Goal: Submit feedback/report problem: Submit feedback/report problem

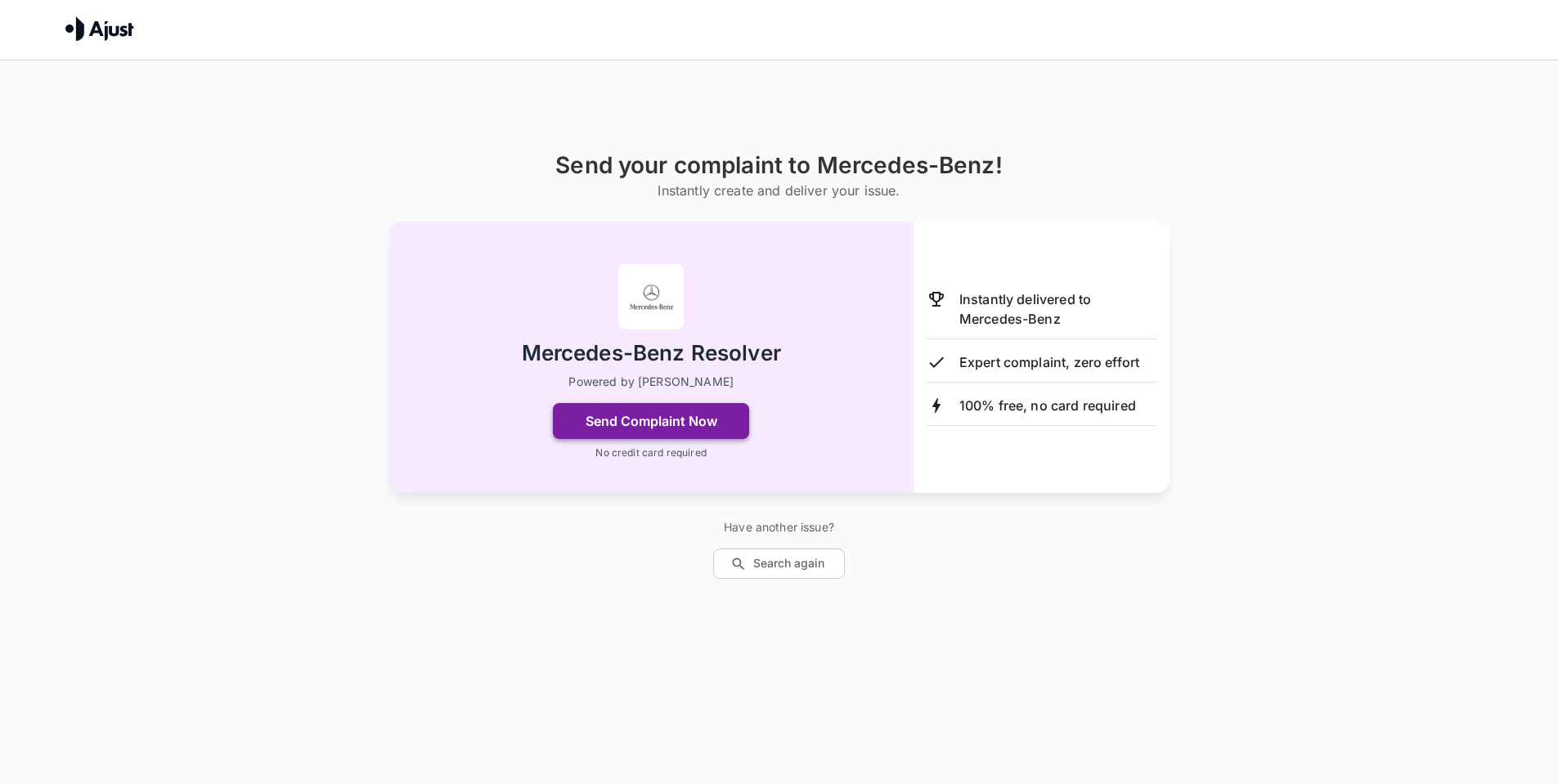
click at [670, 422] on button "Send Complaint Now" at bounding box center [650, 422] width 196 height 36
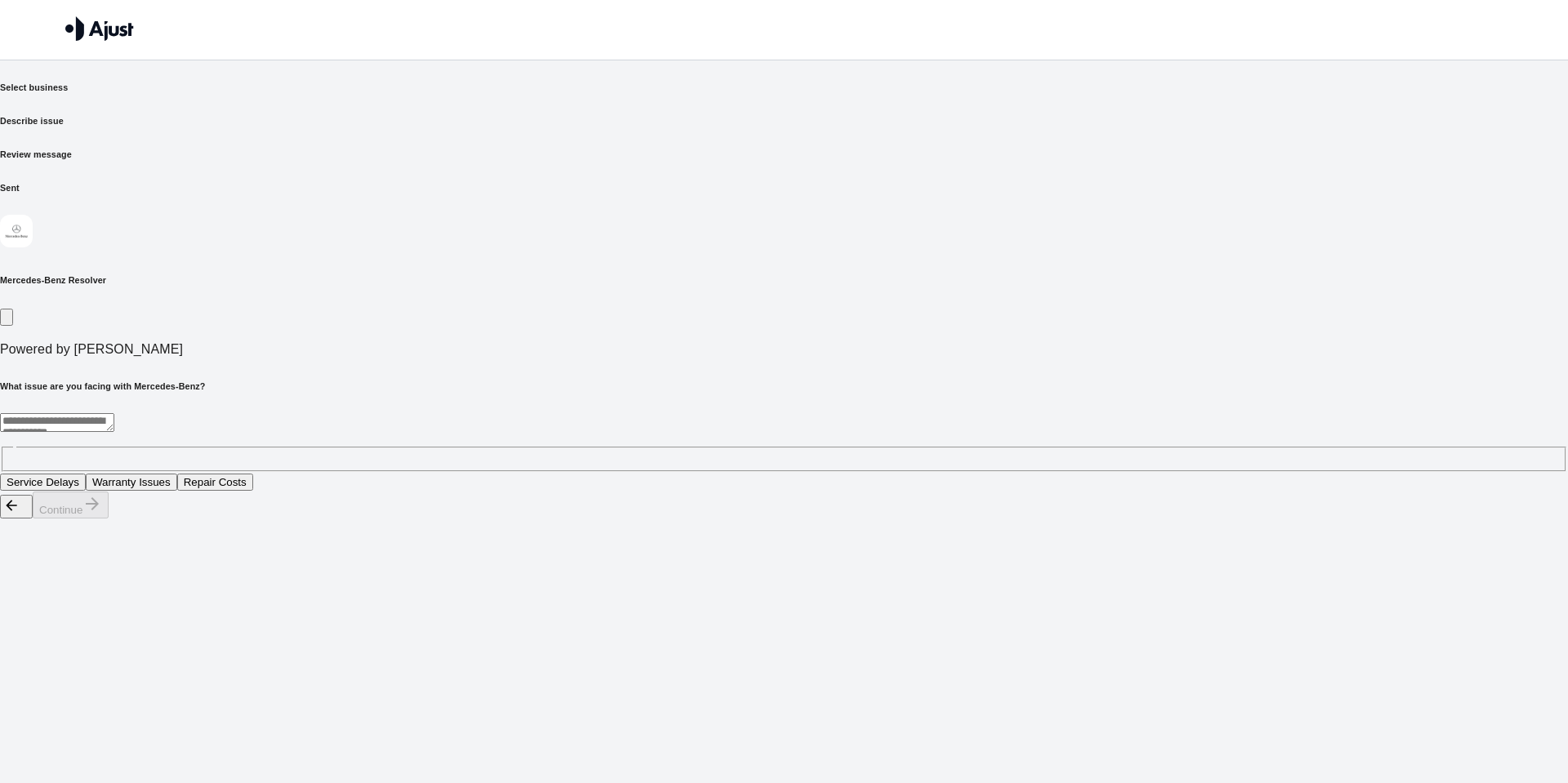
click at [178, 474] on button "Warranty Issues" at bounding box center [132, 482] width 92 height 17
click at [109, 518] on button "Continue" at bounding box center [71, 505] width 76 height 27
click at [321, 474] on button "Bodywork defects" at bounding box center [271, 482] width 98 height 17
click at [109, 518] on button "Continue" at bounding box center [71, 505] width 76 height 27
click at [491, 413] on textarea at bounding box center [341, 423] width 683 height 19
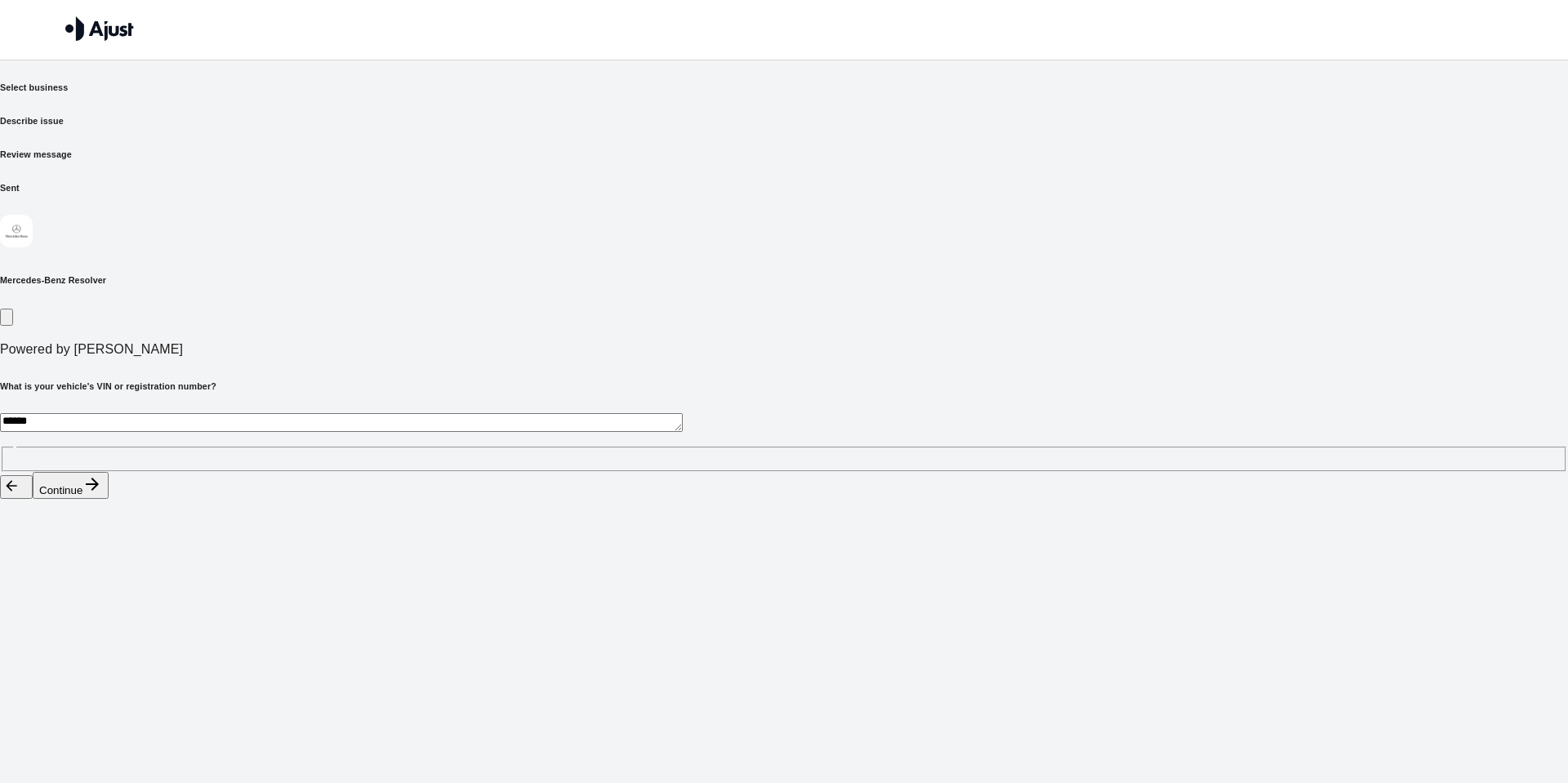
click at [506, 413] on textarea "******" at bounding box center [341, 423] width 683 height 19
type textarea "******"
click at [109, 498] on button "Continue" at bounding box center [71, 485] width 76 height 27
click at [138, 474] on button "Full repair under warranty" at bounding box center [69, 482] width 138 height 17
click at [109, 518] on button "Continue" at bounding box center [71, 505] width 76 height 27
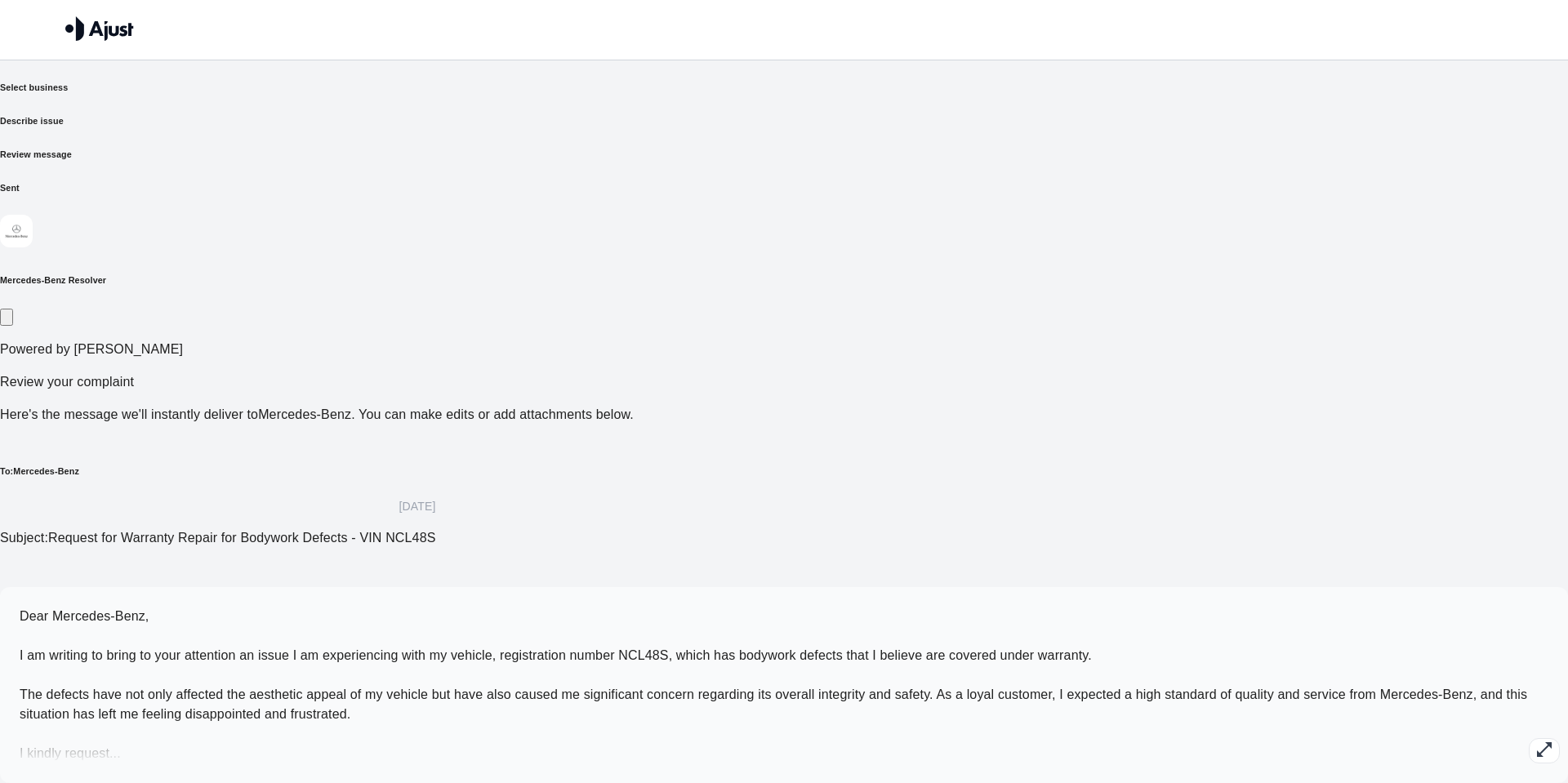
click at [1534, 740] on icon "button" at bounding box center [1543, 750] width 20 height 20
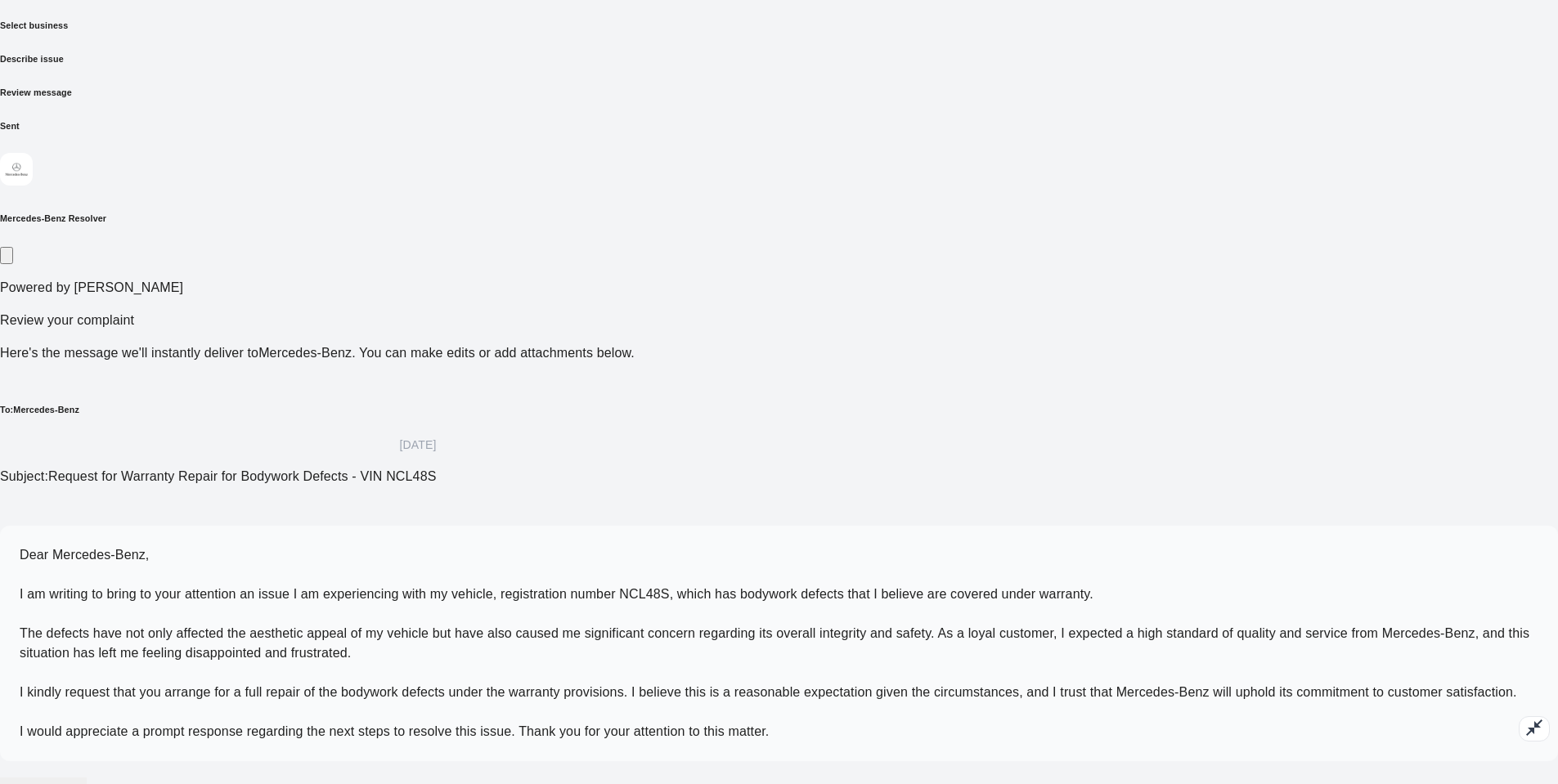
scroll to position [81, 0]
